Goal: Transaction & Acquisition: Purchase product/service

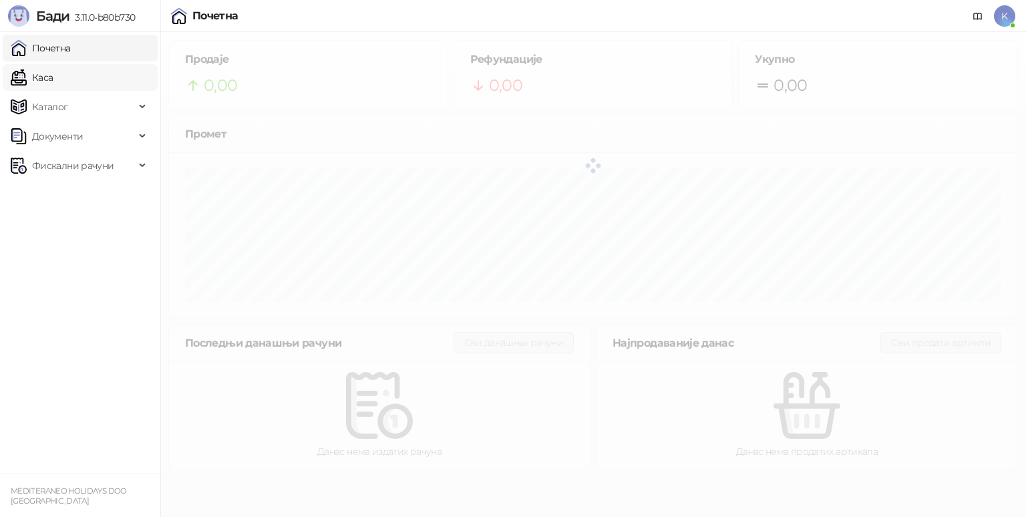
click at [53, 70] on link "Каса" at bounding box center [32, 77] width 42 height 27
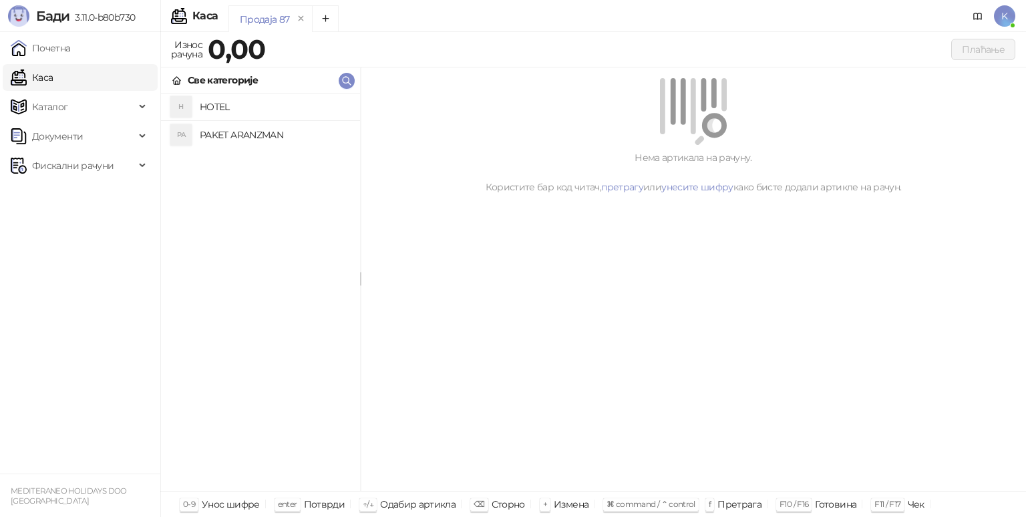
click at [218, 128] on h4 "PAKET ARANZMAN" at bounding box center [275, 134] width 150 height 21
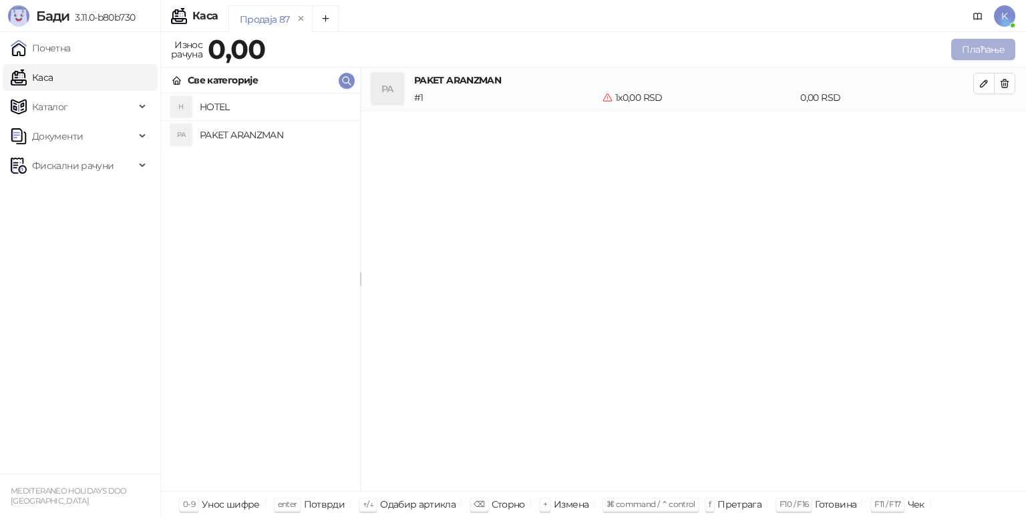
click at [971, 53] on button "Плаћање" at bounding box center [983, 49] width 64 height 21
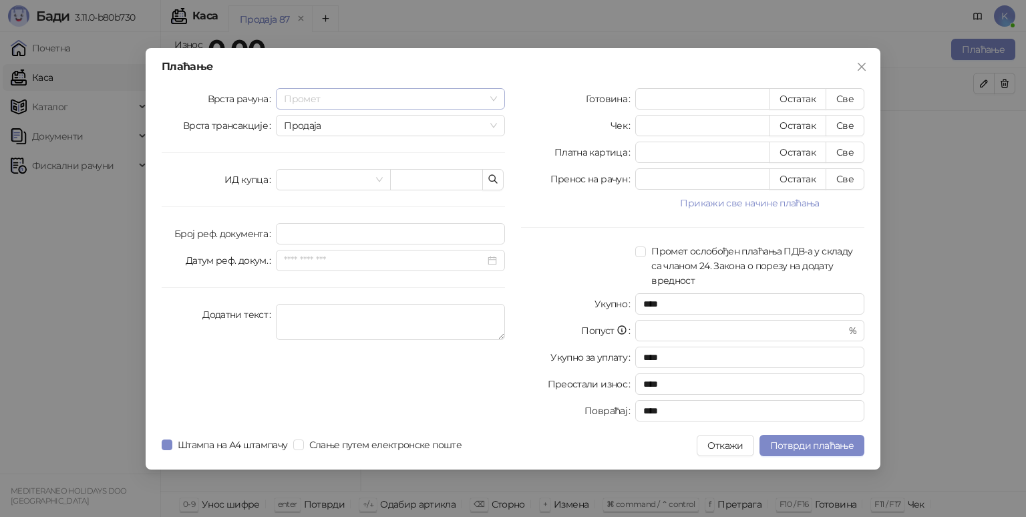
click at [465, 93] on span "Промет" at bounding box center [390, 99] width 213 height 20
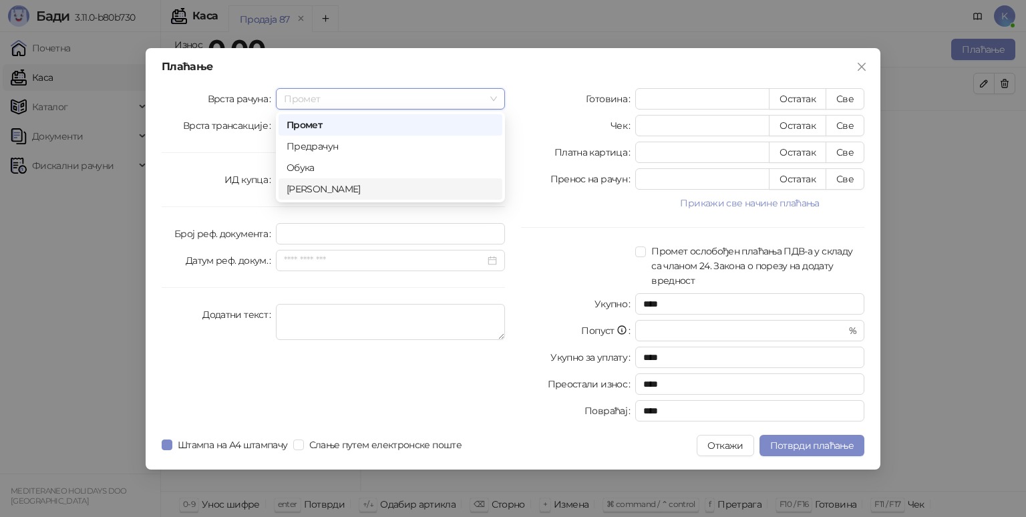
click at [312, 190] on div "[PERSON_NAME]" at bounding box center [390, 189] width 208 height 15
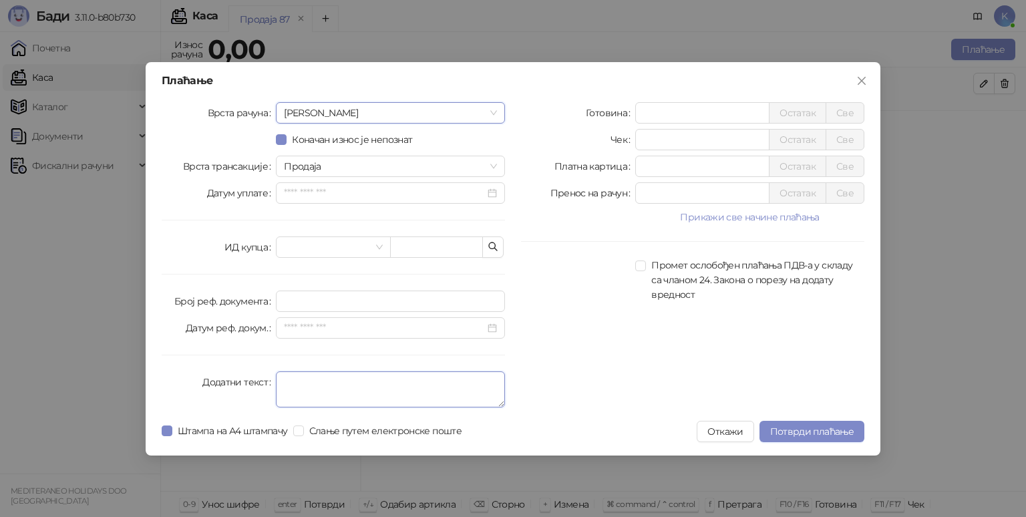
click at [294, 377] on textarea "Додатни текст" at bounding box center [390, 389] width 229 height 36
type textarea "*********"
click at [656, 168] on input "*" at bounding box center [702, 166] width 133 height 20
type input "******"
click at [777, 425] on span "Потврди плаћање" at bounding box center [811, 431] width 83 height 12
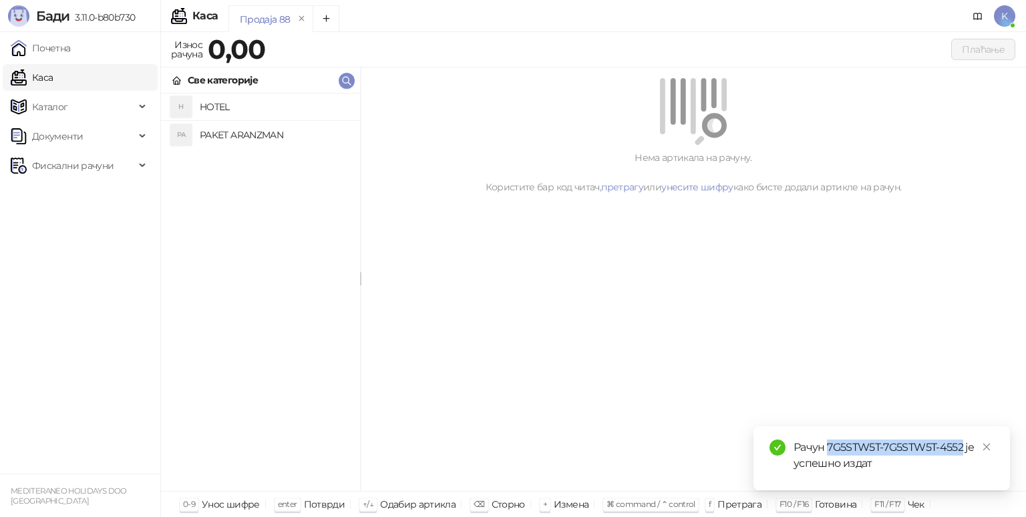
drag, startPoint x: 827, startPoint y: 447, endPoint x: 961, endPoint y: 451, distance: 134.9
click at [961, 451] on div "Рачун 7G5STW5T-7G5STW5T-4552 је успешно издат" at bounding box center [893, 455] width 200 height 32
copy div "7G5STW5T-7G5STW5T-4552"
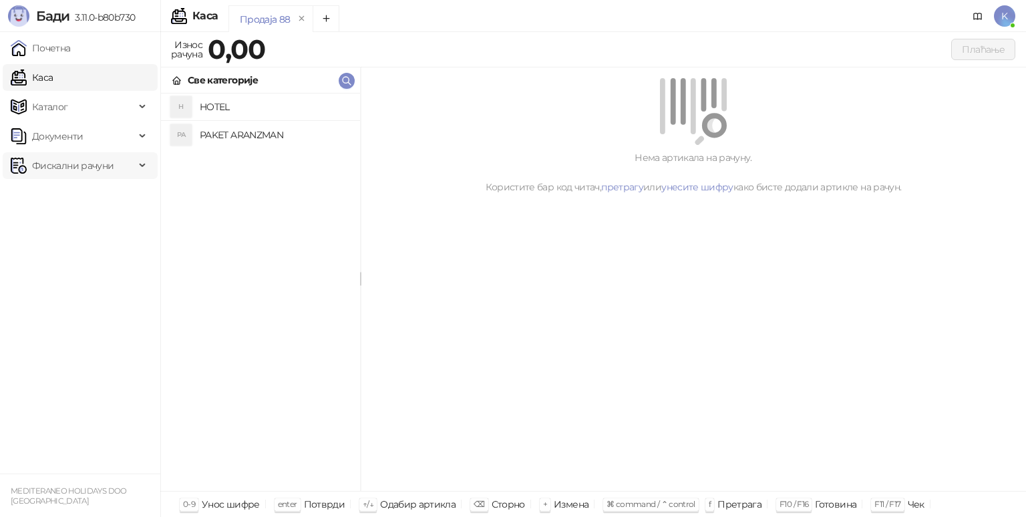
click at [89, 164] on span "Фискални рачуни" at bounding box center [72, 165] width 81 height 27
click at [85, 196] on link "Издати рачуни" at bounding box center [60, 195] width 89 height 27
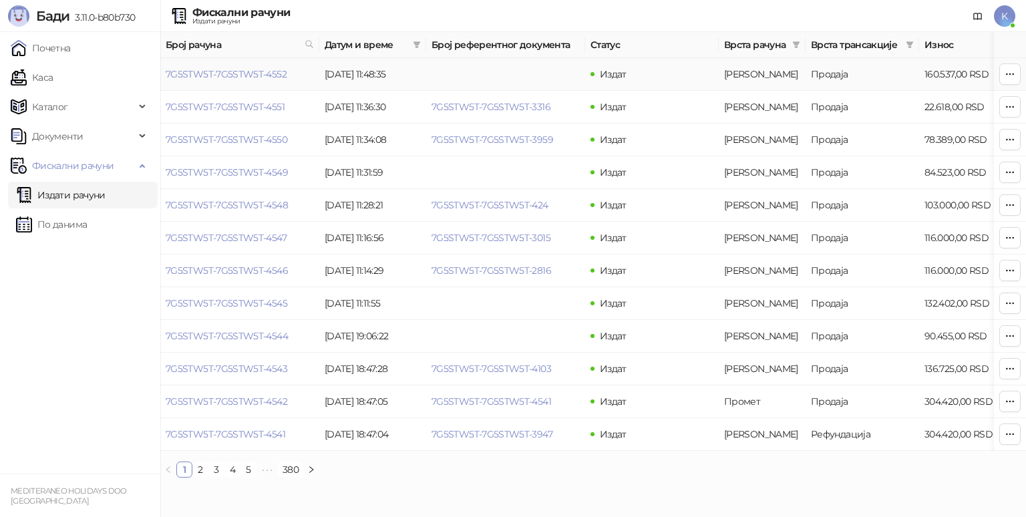
click at [1012, 73] on icon "button" at bounding box center [1009, 73] width 7 height 1
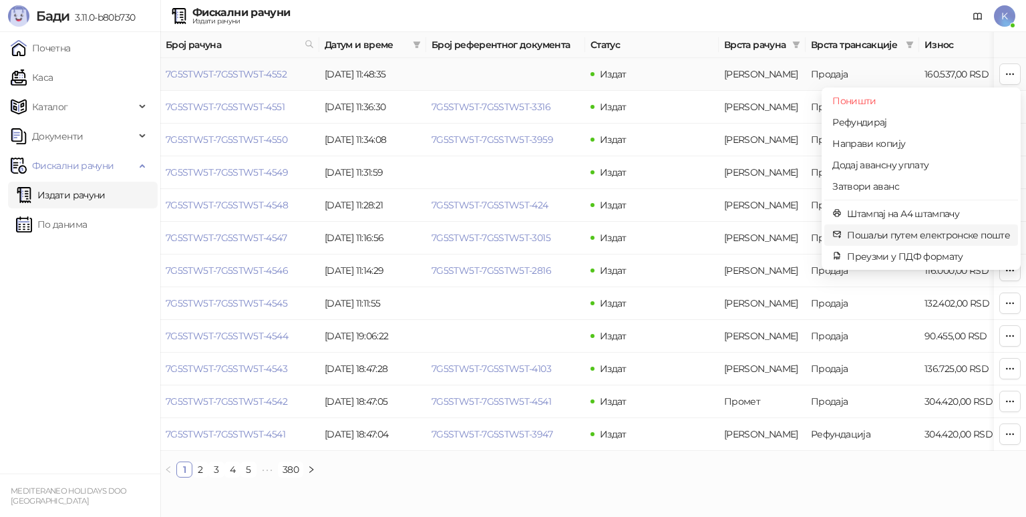
click at [910, 232] on span "Пошаљи путем електронске поште" at bounding box center [928, 235] width 163 height 15
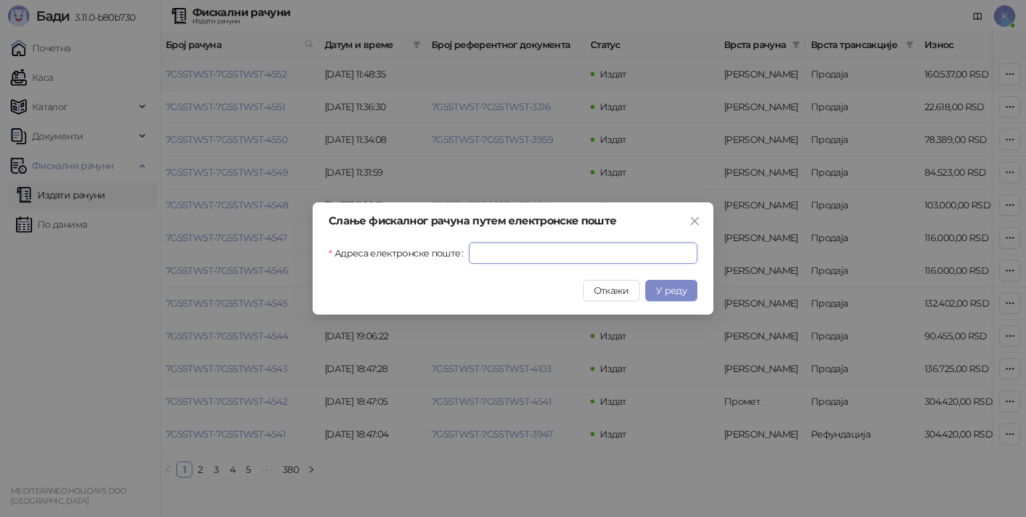
click at [499, 253] on input "Адреса електронске поште" at bounding box center [583, 252] width 228 height 21
paste input "**********"
type input "**********"
click at [691, 292] on button "У реду" at bounding box center [671, 290] width 52 height 21
